Goal: Navigation & Orientation: Find specific page/section

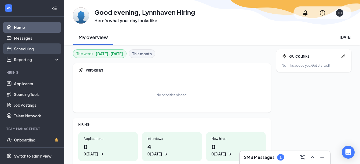
click at [27, 49] on link "Scheduling" at bounding box center [37, 48] width 46 height 11
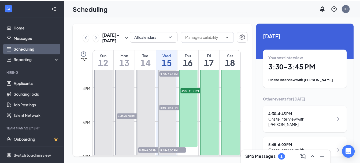
scroll to position [505, 0]
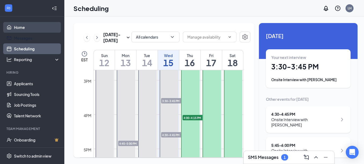
click at [18, 28] on link "Home" at bounding box center [37, 27] width 46 height 11
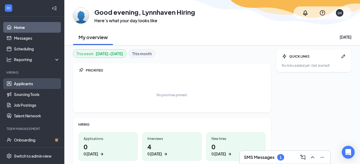
click at [29, 80] on link "Applicants" at bounding box center [37, 83] width 46 height 11
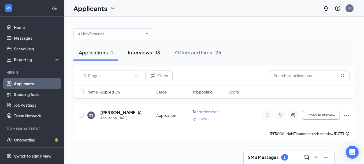
click at [146, 57] on button "Interviews · 13" at bounding box center [143, 52] width 43 height 16
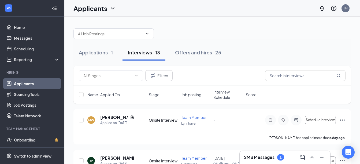
click at [223, 97] on span "Interview Schedule" at bounding box center [227, 94] width 29 height 11
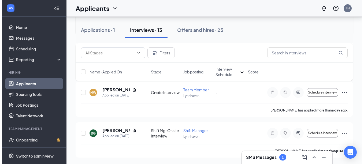
scroll to position [529, 0]
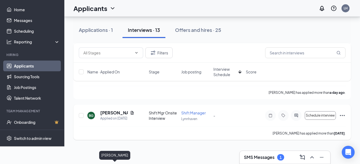
click at [114, 116] on h5 "[PERSON_NAME]" at bounding box center [114, 113] width 28 height 6
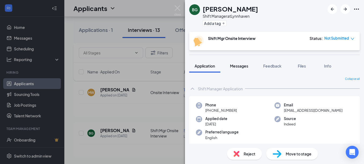
click at [246, 68] on span "Messages" at bounding box center [239, 66] width 18 height 5
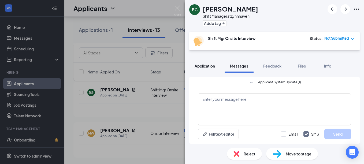
click at [215, 68] on div "Application" at bounding box center [205, 65] width 20 height 5
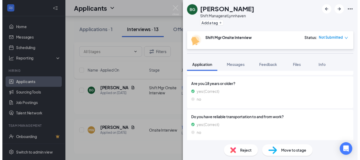
scroll to position [161, 0]
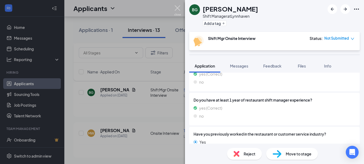
click at [177, 6] on img at bounding box center [177, 10] width 7 height 10
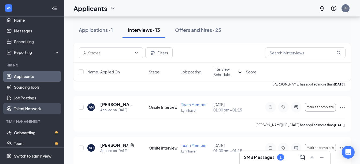
scroll to position [3, 0]
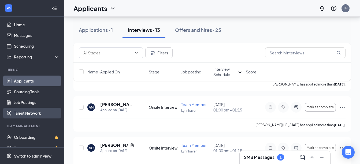
click at [32, 110] on link "Talent Network" at bounding box center [37, 113] width 46 height 11
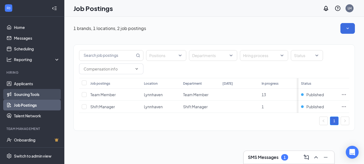
click at [33, 93] on link "Sourcing Tools" at bounding box center [37, 94] width 46 height 11
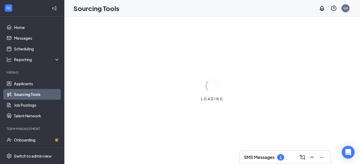
click at [36, 93] on link "Sourcing Tools" at bounding box center [37, 94] width 46 height 11
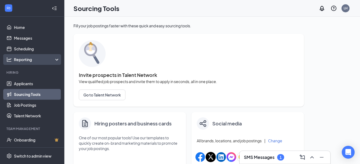
click at [41, 60] on div "Reporting" at bounding box center [37, 59] width 46 height 5
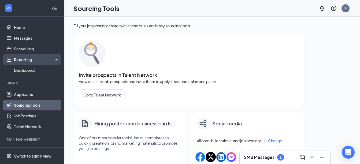
click at [48, 60] on div "Reporting" at bounding box center [37, 59] width 46 height 5
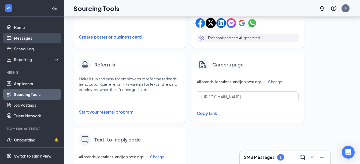
click at [30, 36] on link "Messages" at bounding box center [37, 38] width 46 height 11
